Goal: Task Accomplishment & Management: Use online tool/utility

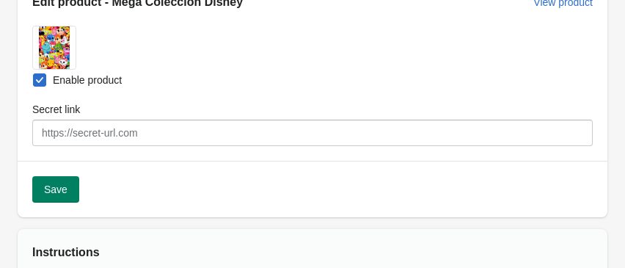
scroll to position [175, 0]
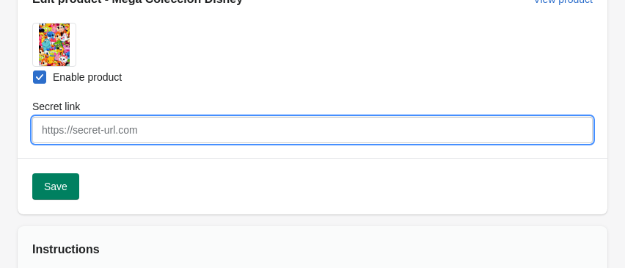
click at [106, 132] on input "Secret link" at bounding box center [312, 130] width 560 height 26
paste input "[URL][DOMAIN_NAME]"
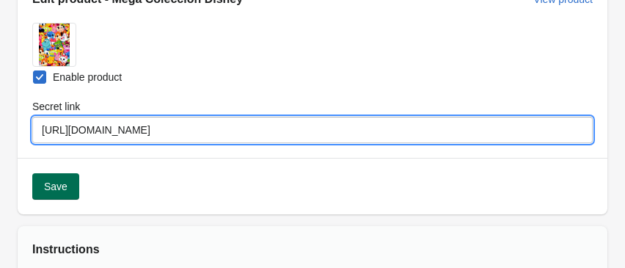
type input "[URL][DOMAIN_NAME]"
click at [63, 185] on span "Save" at bounding box center [55, 186] width 23 height 12
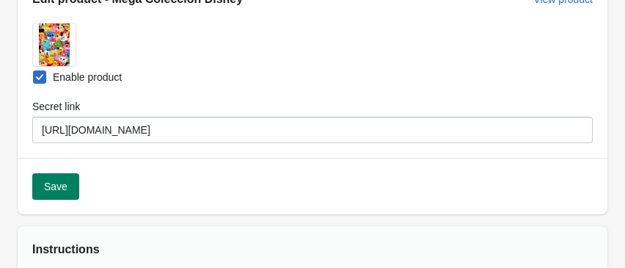
select select "US"
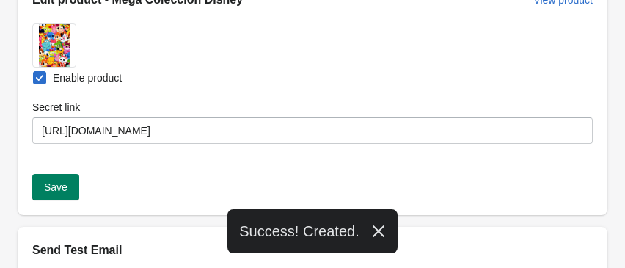
scroll to position [0, 0]
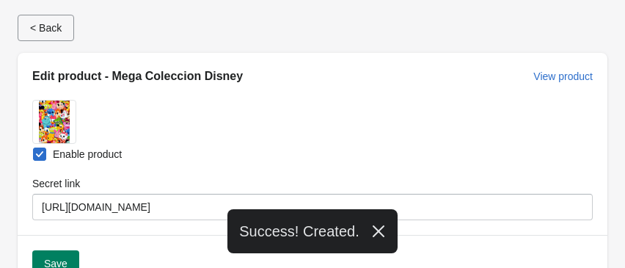
click at [58, 32] on span "< Back" at bounding box center [46, 28] width 32 height 12
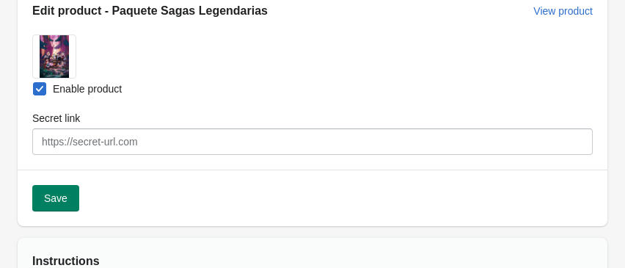
scroll to position [174, 0]
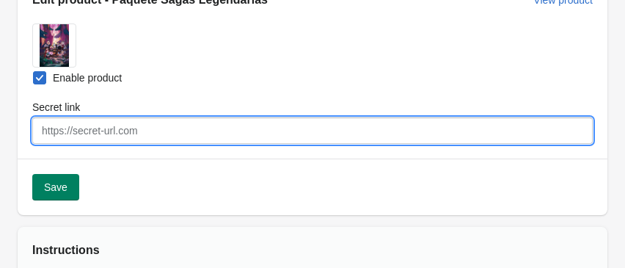
click at [128, 136] on input "Secret link" at bounding box center [312, 130] width 560 height 26
paste input "[URL][DOMAIN_NAME]"
type input "[URL][DOMAIN_NAME]"
click at [59, 185] on span "Save" at bounding box center [55, 187] width 23 height 12
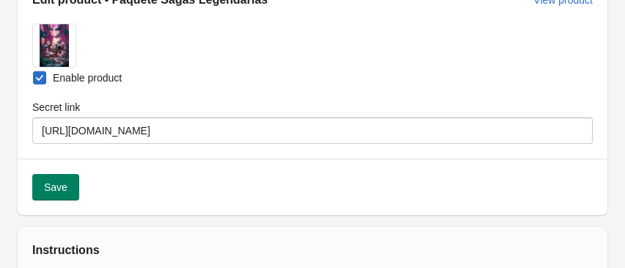
select select "US"
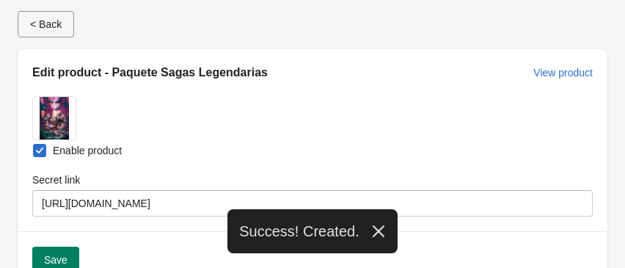
scroll to position [0, 0]
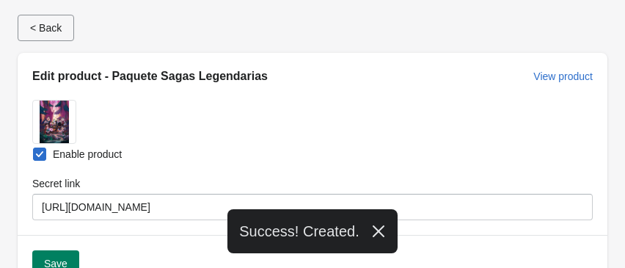
click at [51, 36] on button "< Back" at bounding box center [46, 28] width 56 height 26
